Goal: Task Accomplishment & Management: Manage account settings

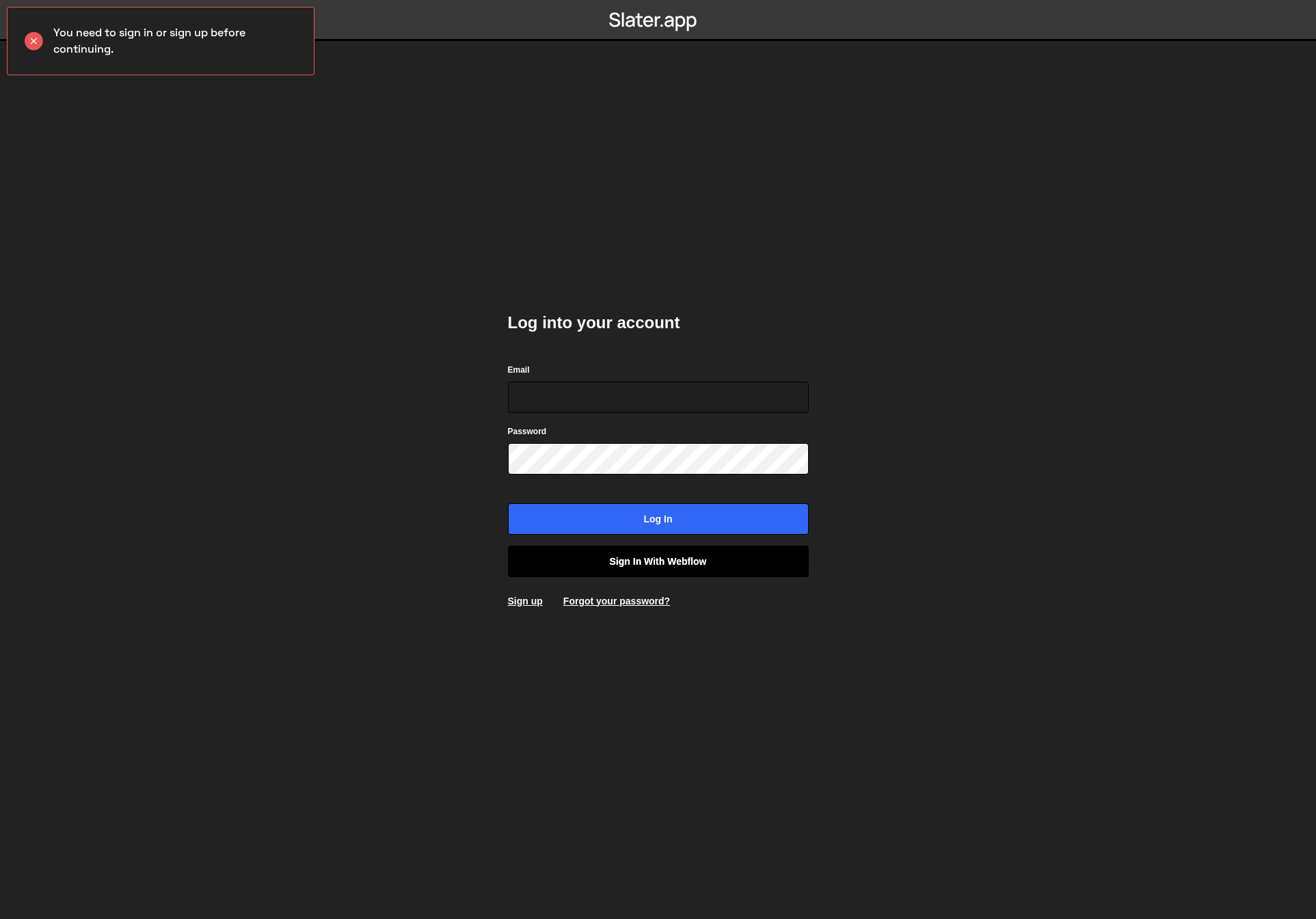
drag, startPoint x: 623, startPoint y: 565, endPoint x: 567, endPoint y: 566, distance: 56.0
click at [622, 565] on link "Sign in with Webflow" at bounding box center [658, 561] width 301 height 31
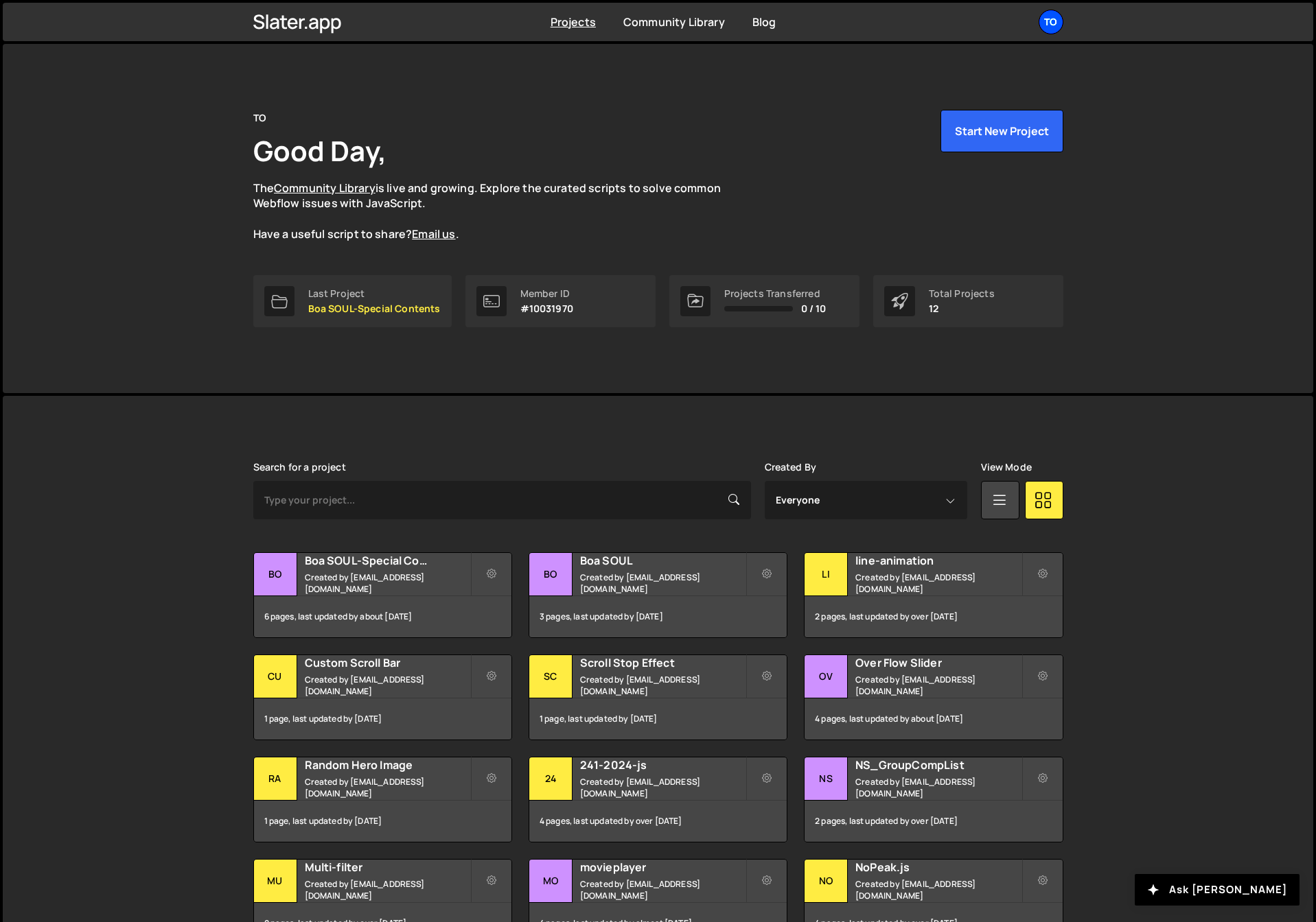
click at [1050, 16] on div "TO" at bounding box center [1051, 22] width 25 height 25
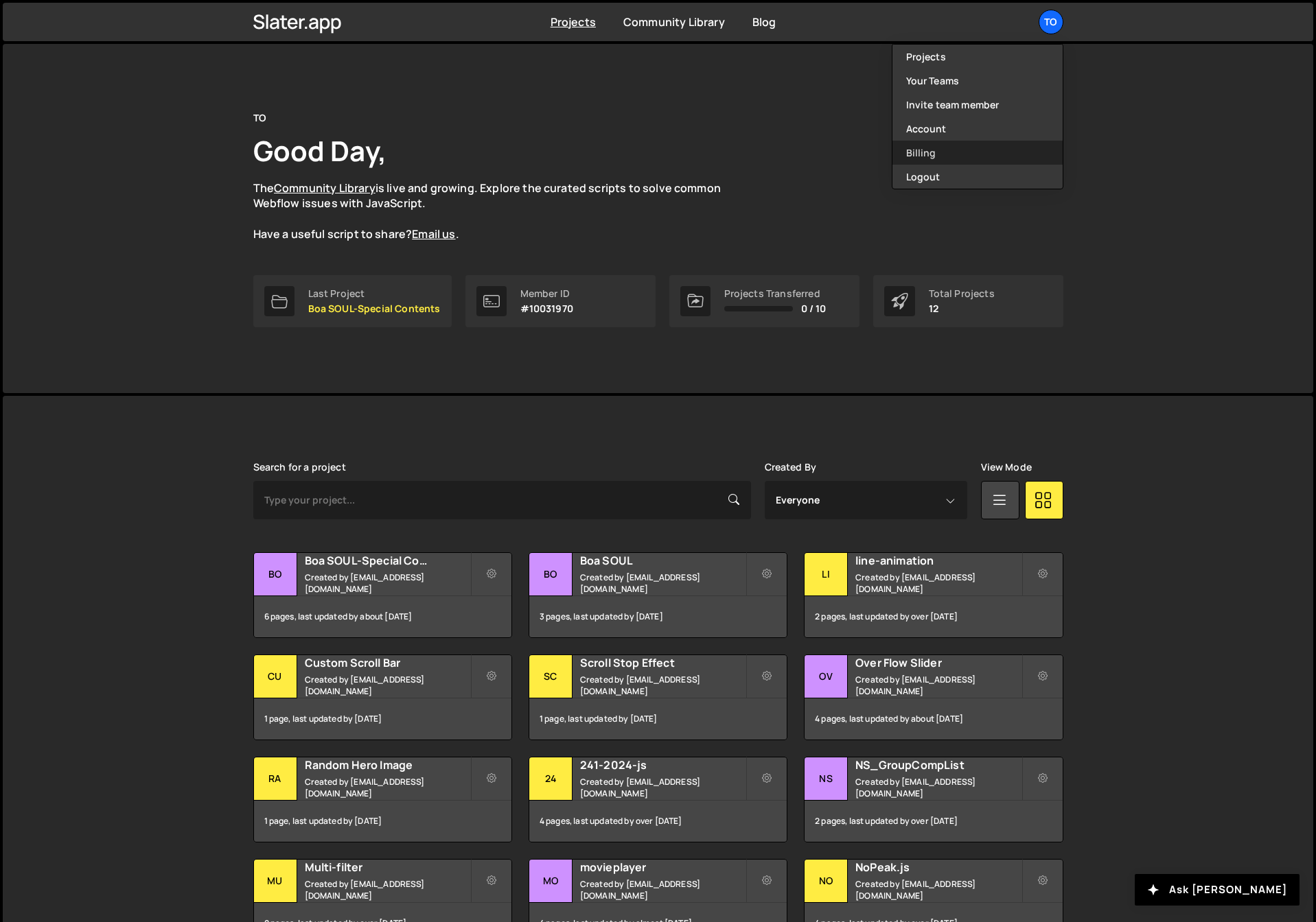
click at [927, 148] on link "Billing" at bounding box center [978, 152] width 170 height 24
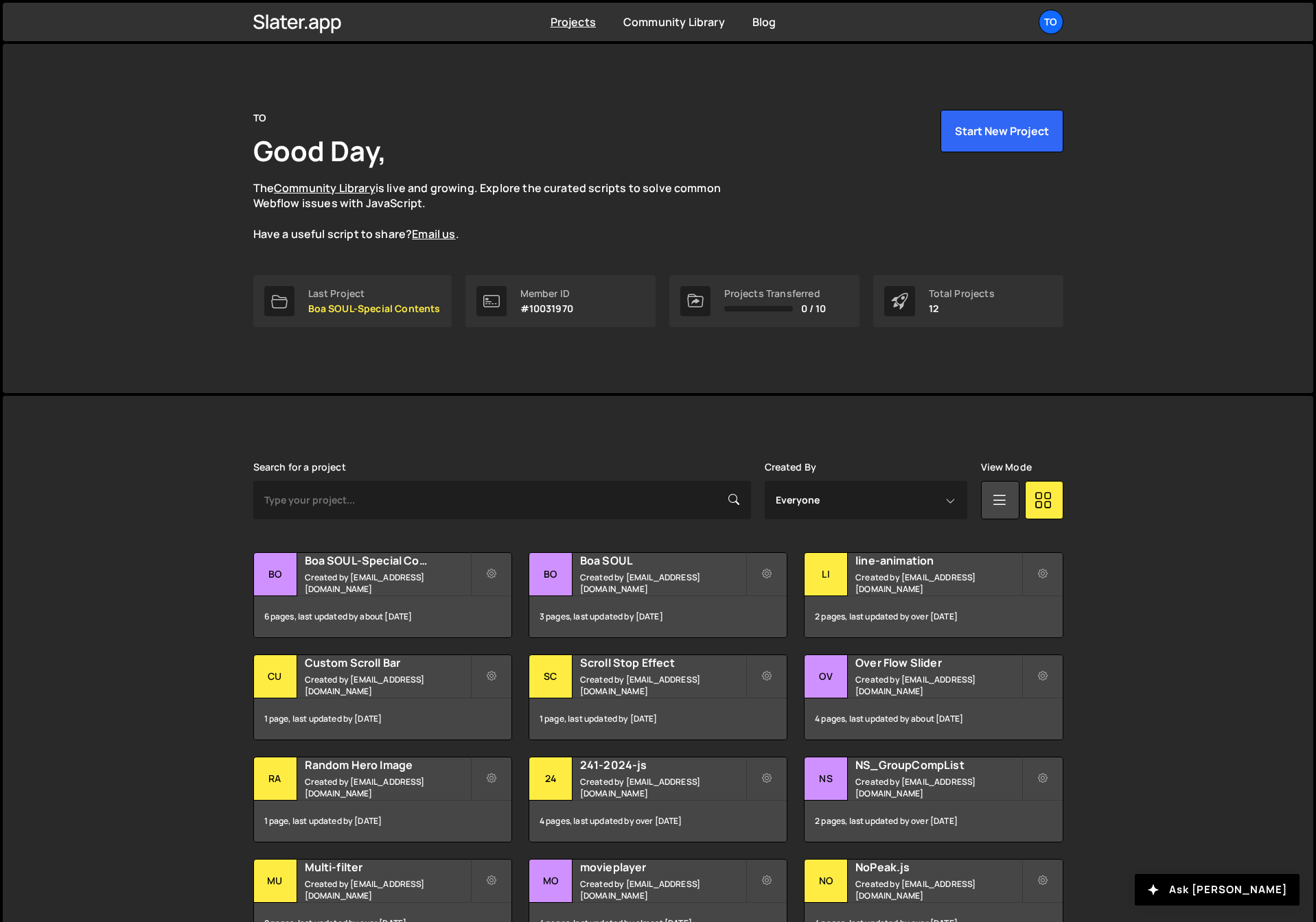
click at [773, 110] on div "TO Good Day, The Community Library is live and growing. Explore the curated scr…" at bounding box center [658, 176] width 810 height 132
